Goal: Register for event/course

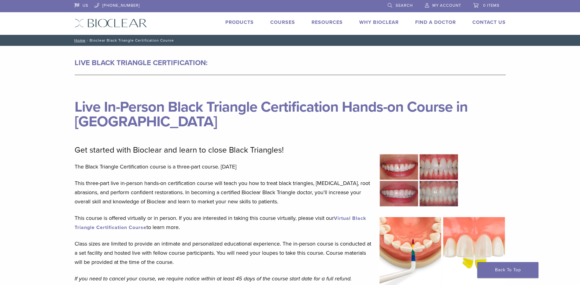
click at [112, 23] on img at bounding box center [111, 23] width 72 height 9
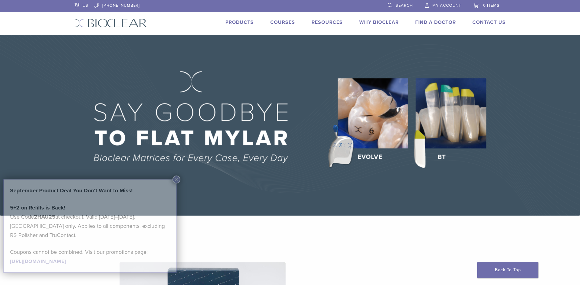
click at [285, 20] on link "Courses" at bounding box center [282, 22] width 25 height 6
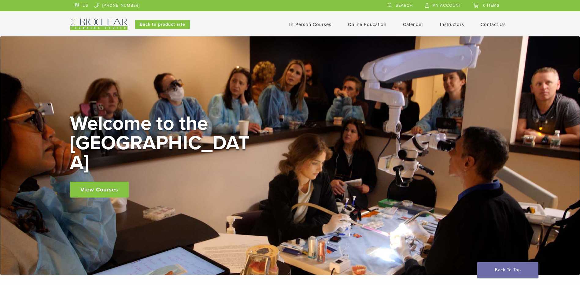
click at [176, 182] on div "View Courses" at bounding box center [161, 190] width 183 height 16
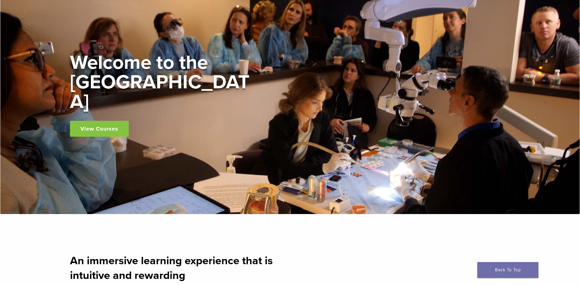
scroll to position [61, 0]
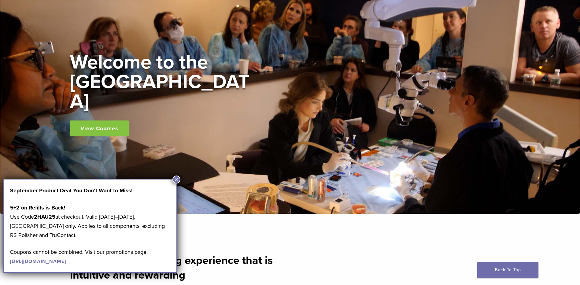
click at [106, 124] on link "View Courses" at bounding box center [99, 128] width 59 height 16
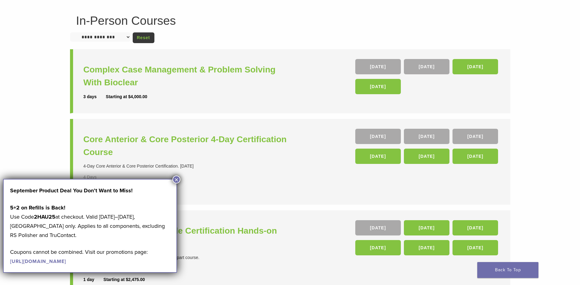
scroll to position [61, 0]
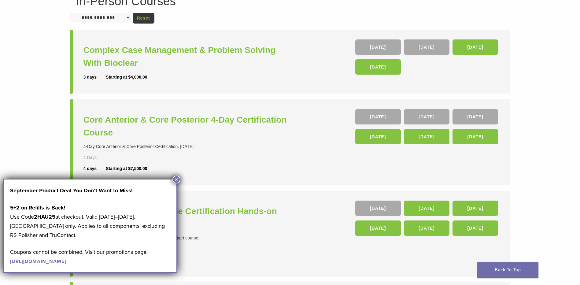
click at [175, 178] on button "×" at bounding box center [176, 179] width 8 height 8
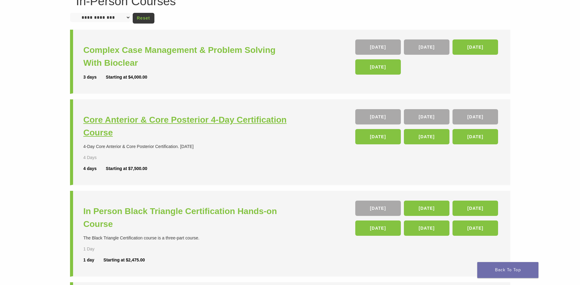
click at [164, 123] on h3 "Core Anterior & Core Posterior 4-Day Certification Course" at bounding box center [187, 126] width 208 height 26
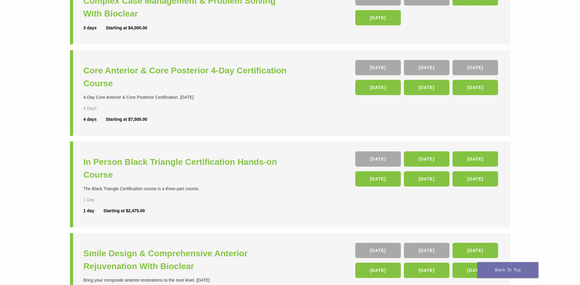
scroll to position [122, 0]
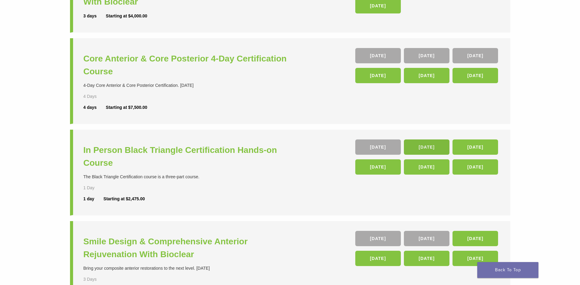
click at [430, 145] on link "14 Nov" at bounding box center [427, 146] width 46 height 15
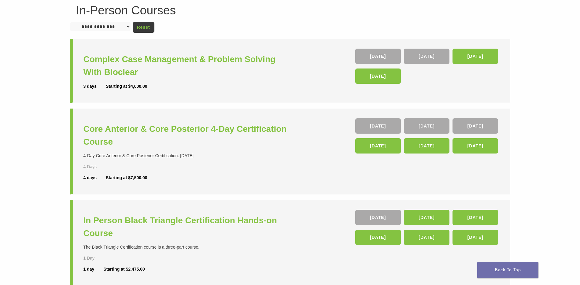
scroll to position [0, 0]
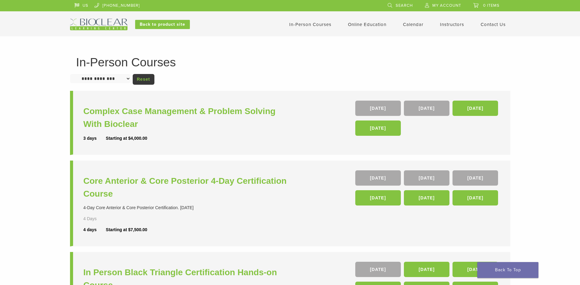
click at [87, 23] on img at bounding box center [98, 25] width 57 height 12
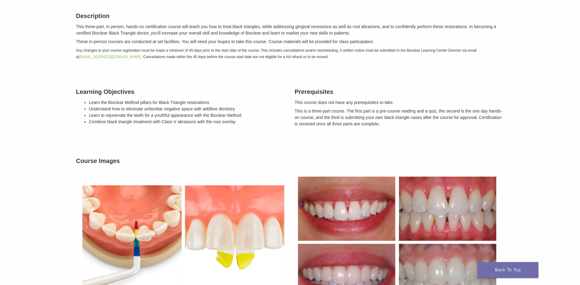
scroll to position [183, 0]
